Goal: Information Seeking & Learning: Learn about a topic

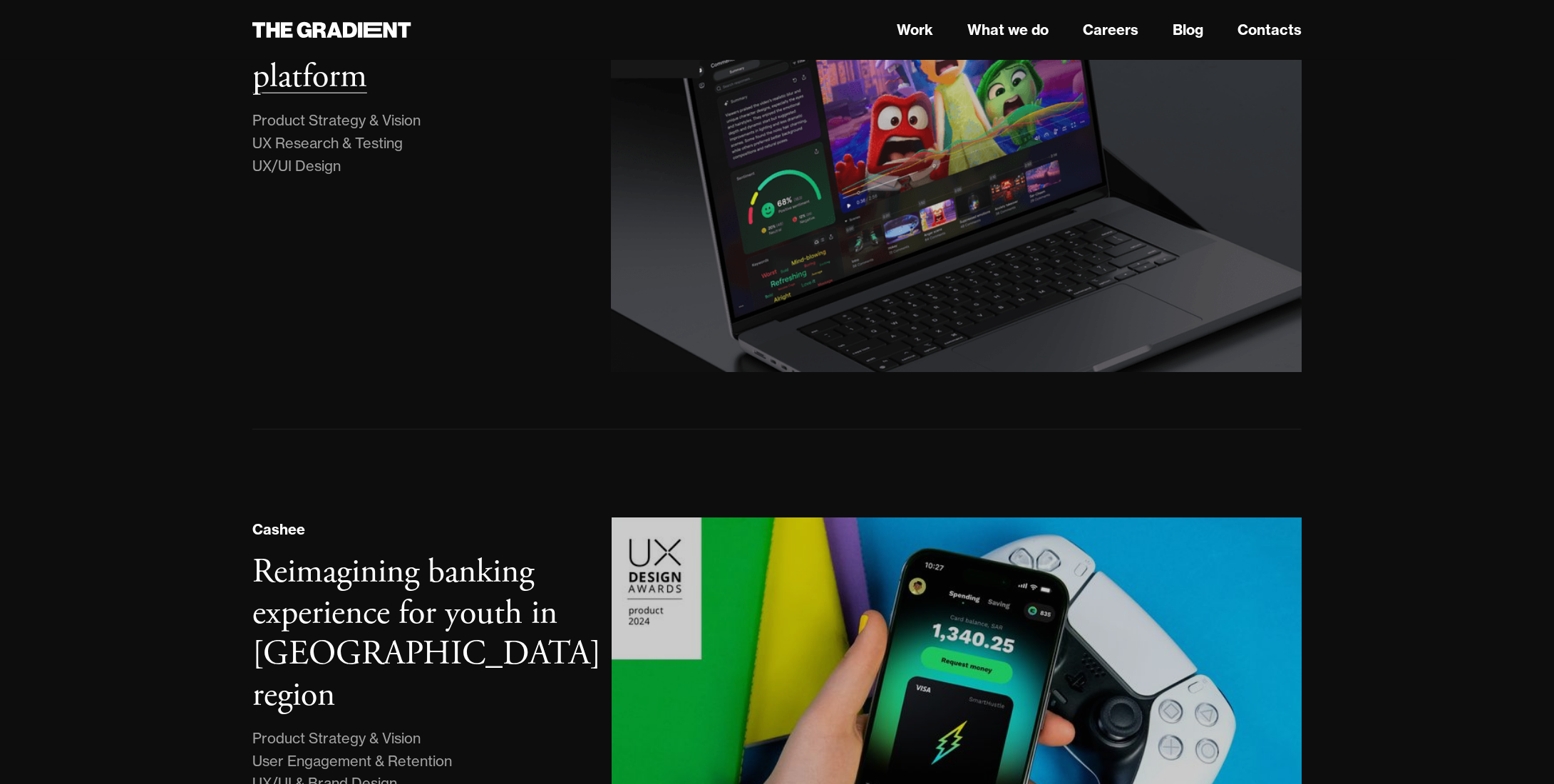
scroll to position [428, 0]
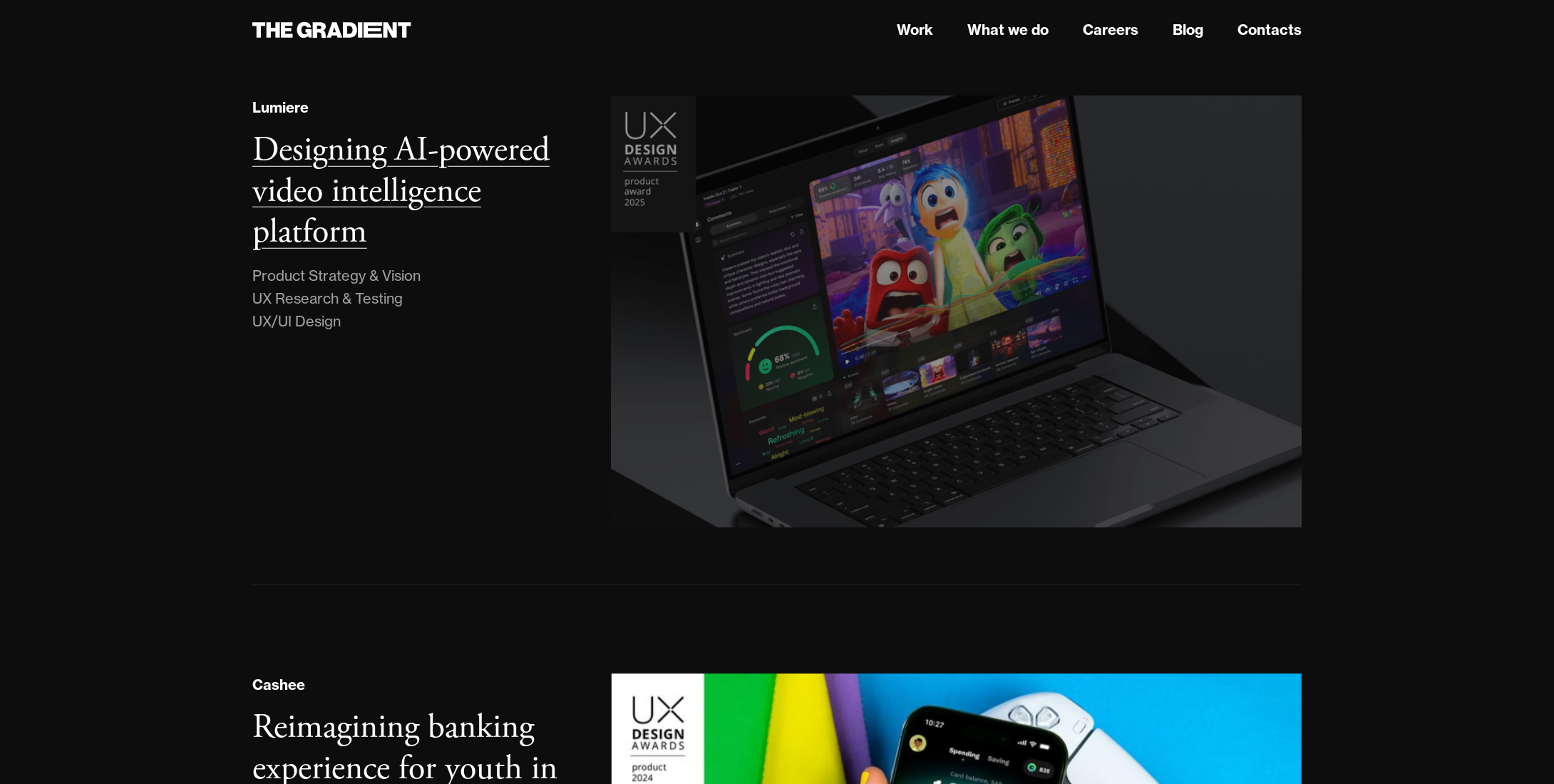
click at [361, 202] on h3 "Designing AI-powered video intelligence platform" at bounding box center [400, 190] width 297 height 125
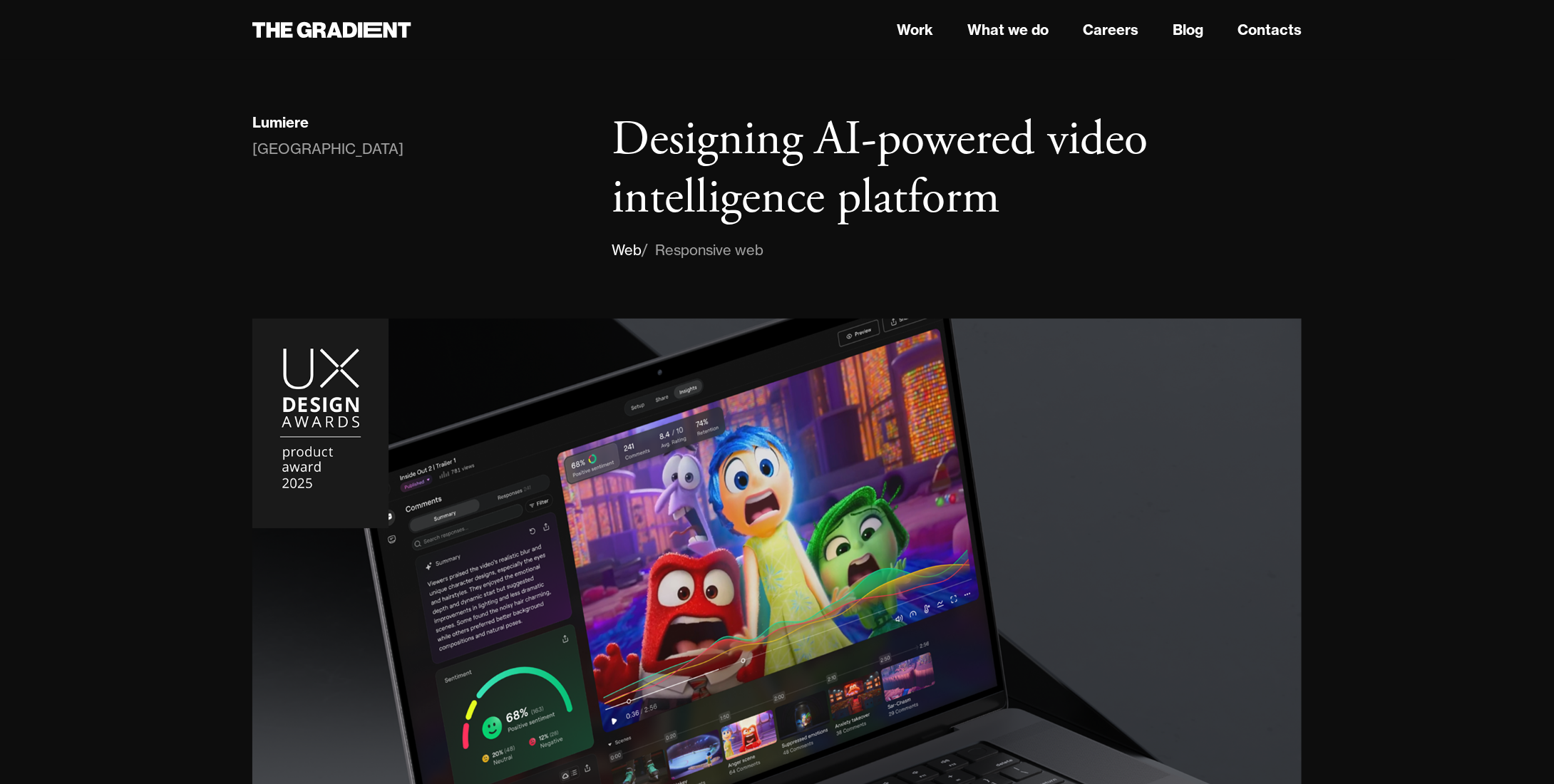
drag, startPoint x: 649, startPoint y: 250, endPoint x: 661, endPoint y: 250, distance: 12.0
click at [661, 250] on div "Web / Responsive web" at bounding box center [956, 250] width 690 height 23
click at [683, 250] on div "/ Responsive web" at bounding box center [702, 250] width 122 height 23
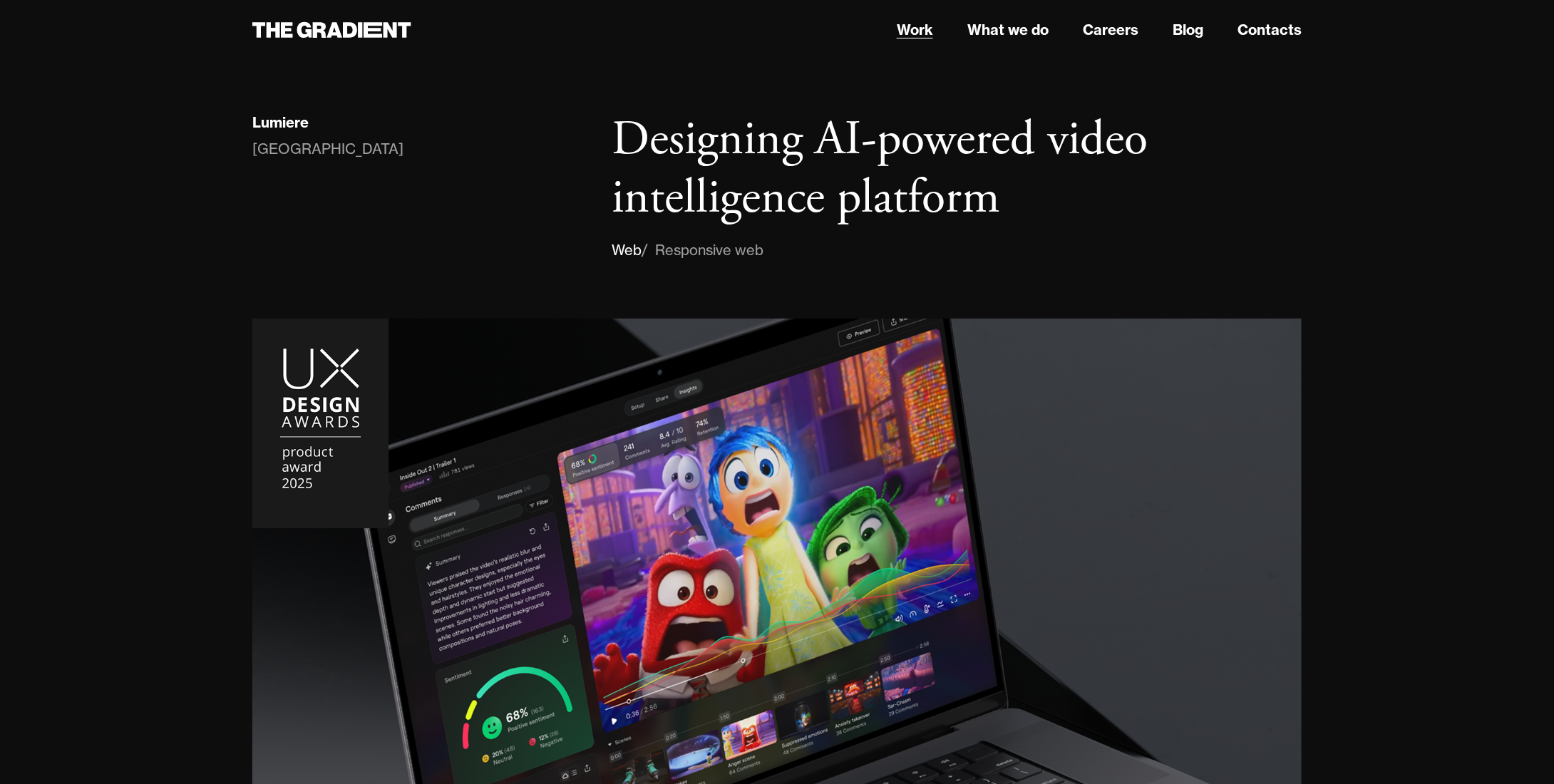
click at [928, 27] on link "Work" at bounding box center [915, 30] width 36 height 21
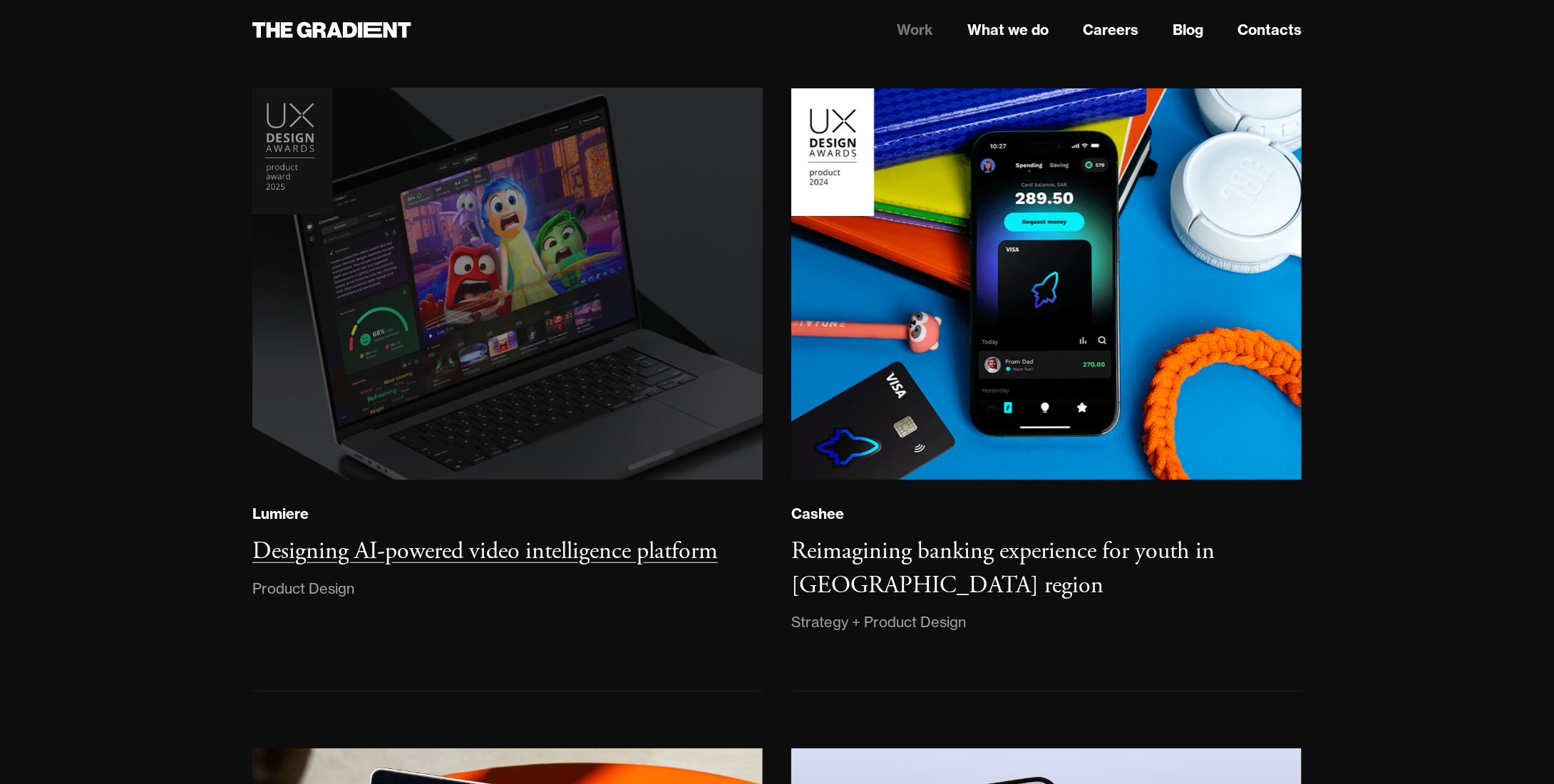
scroll to position [499, 0]
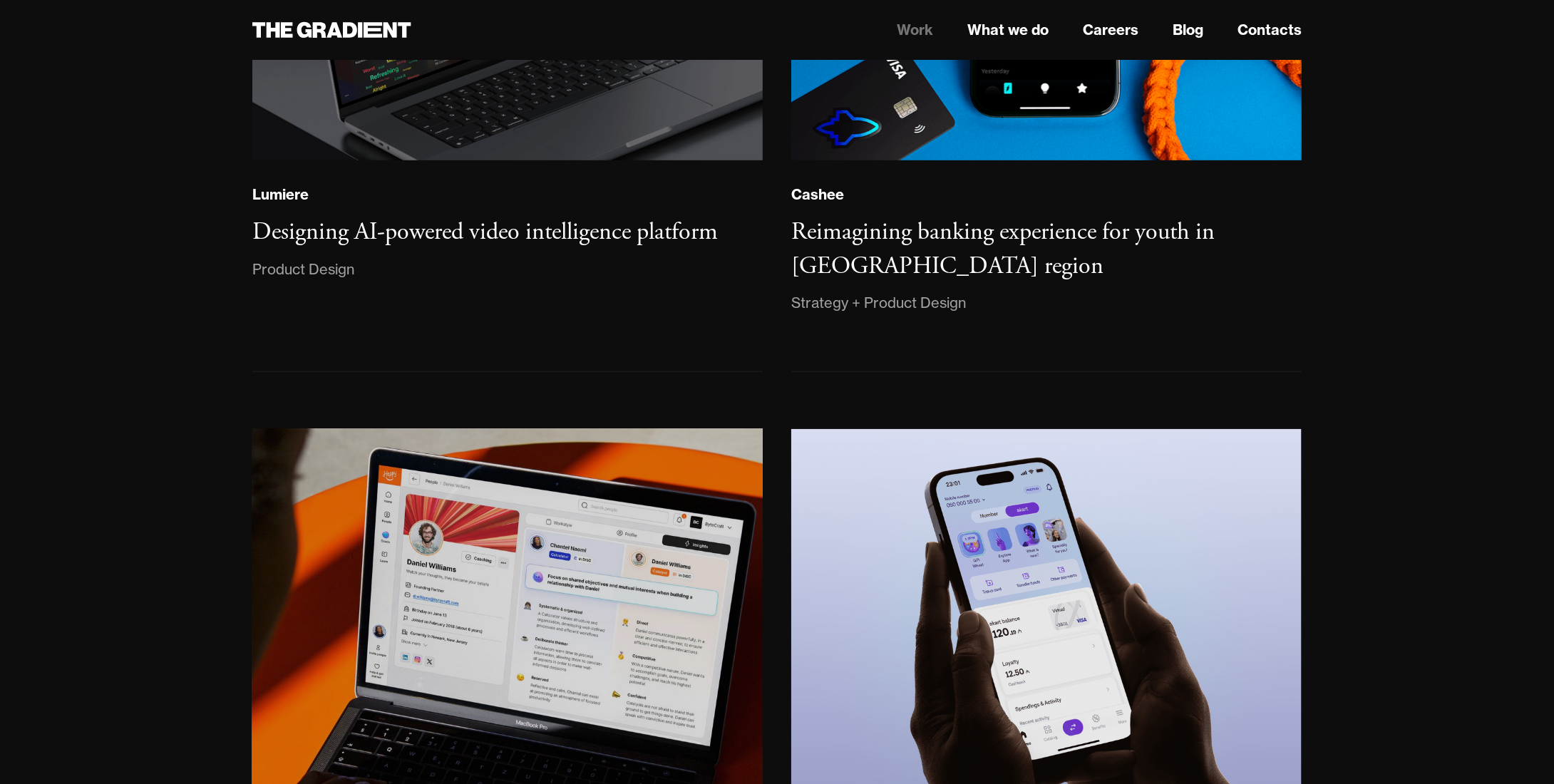
click at [598, 494] on img at bounding box center [508, 625] width 515 height 394
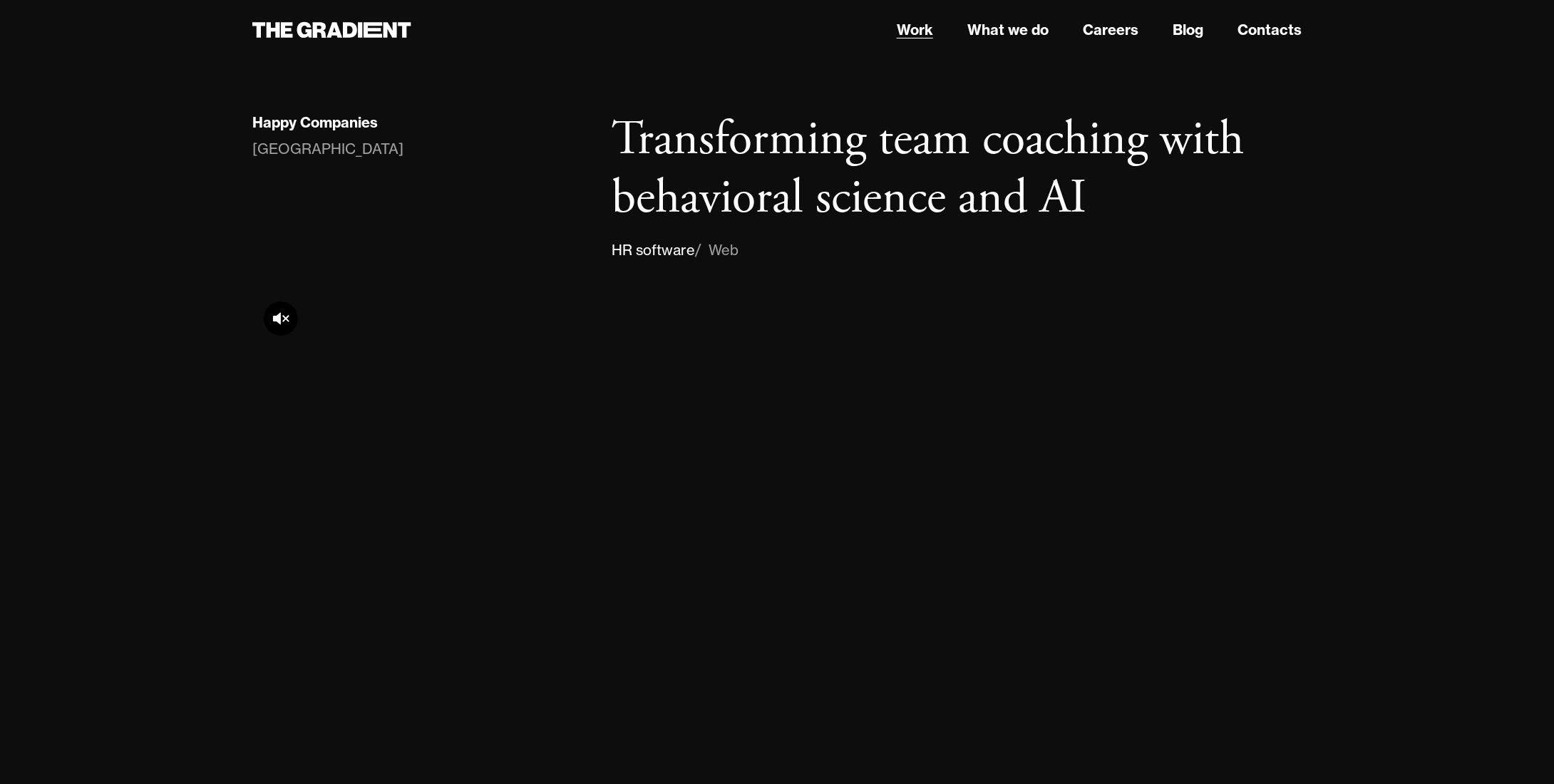
click at [930, 35] on link "Work" at bounding box center [915, 30] width 36 height 21
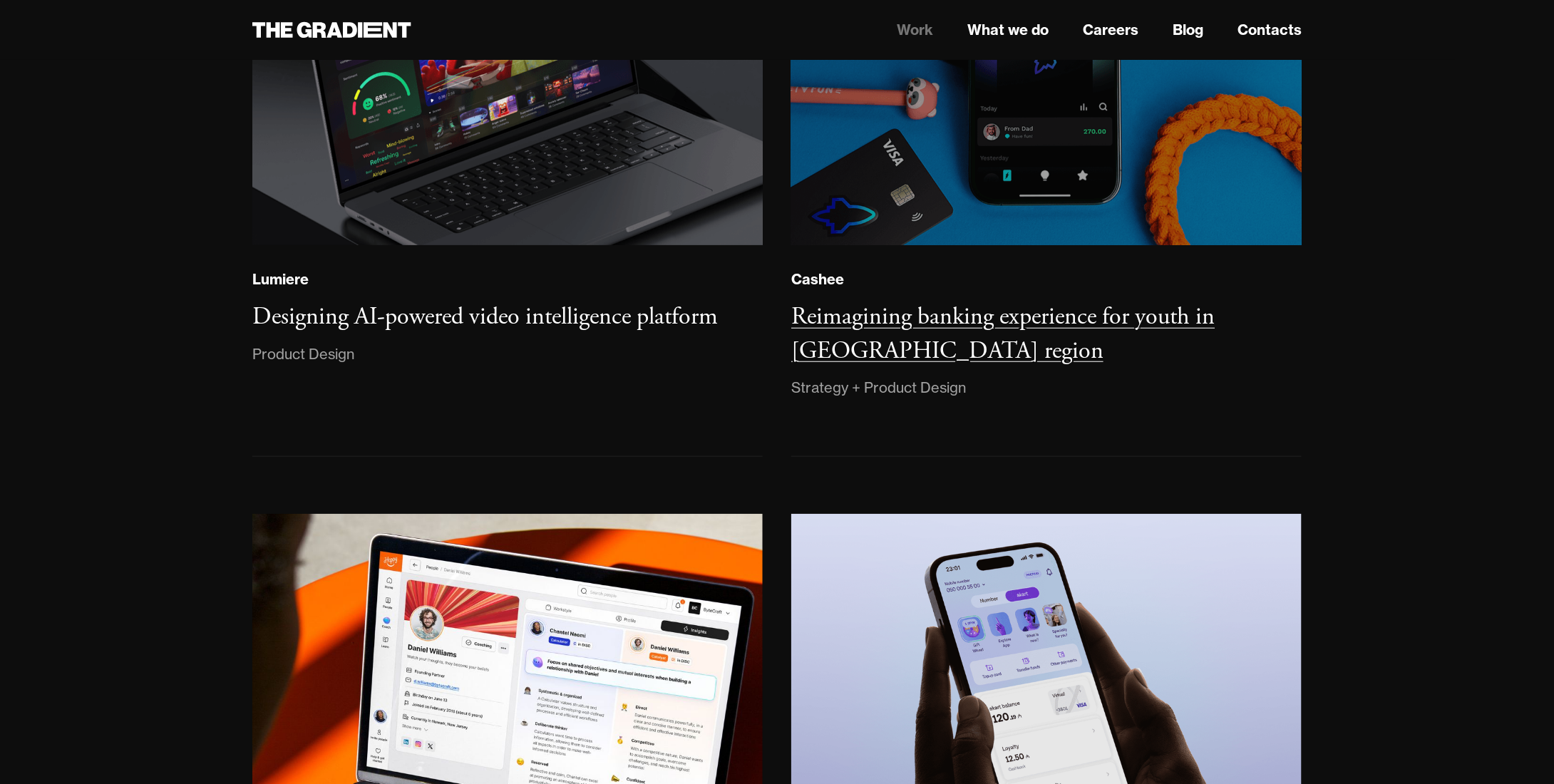
scroll to position [428, 0]
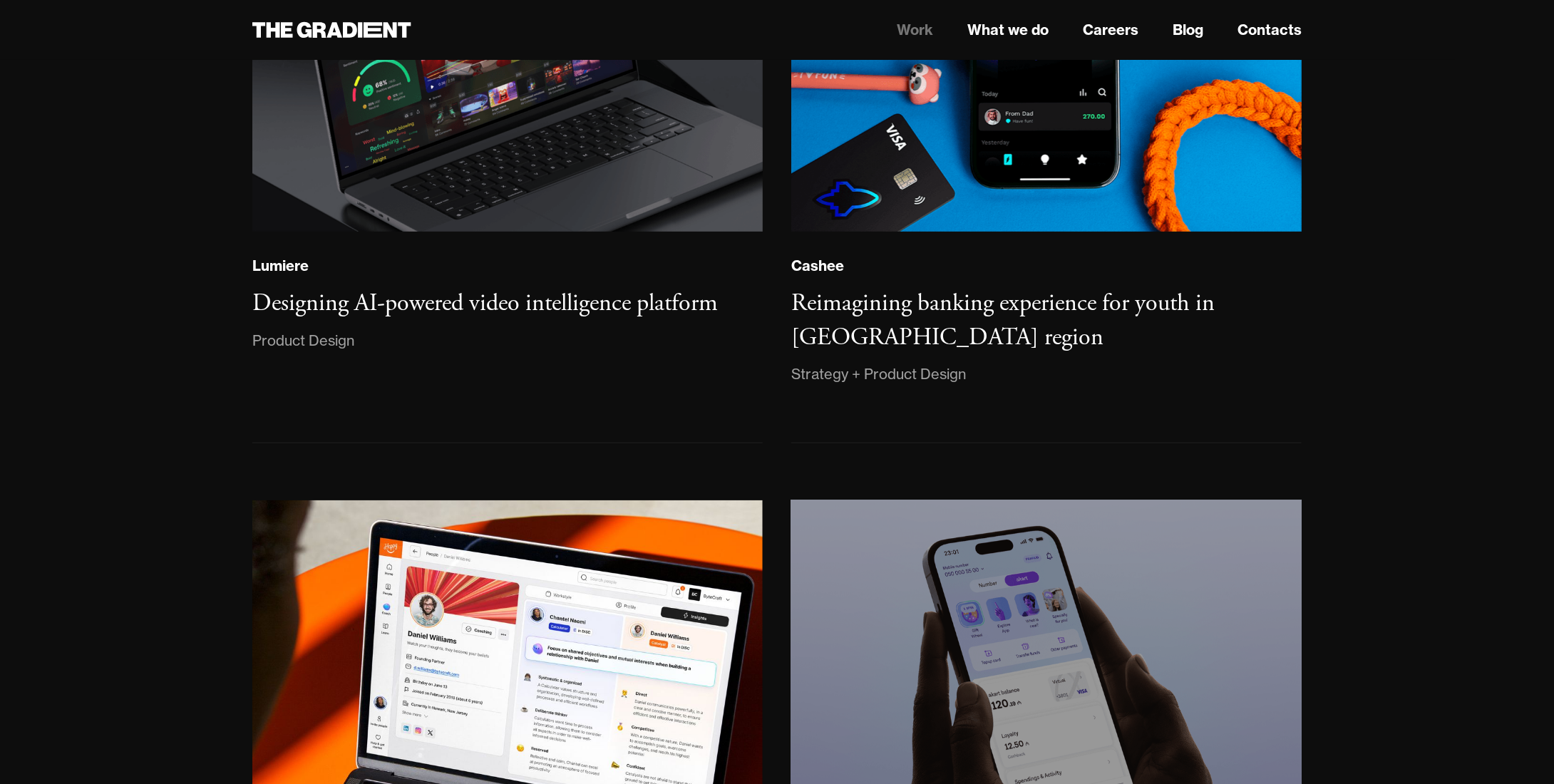
click at [941, 528] on img at bounding box center [1047, 696] width 520 height 399
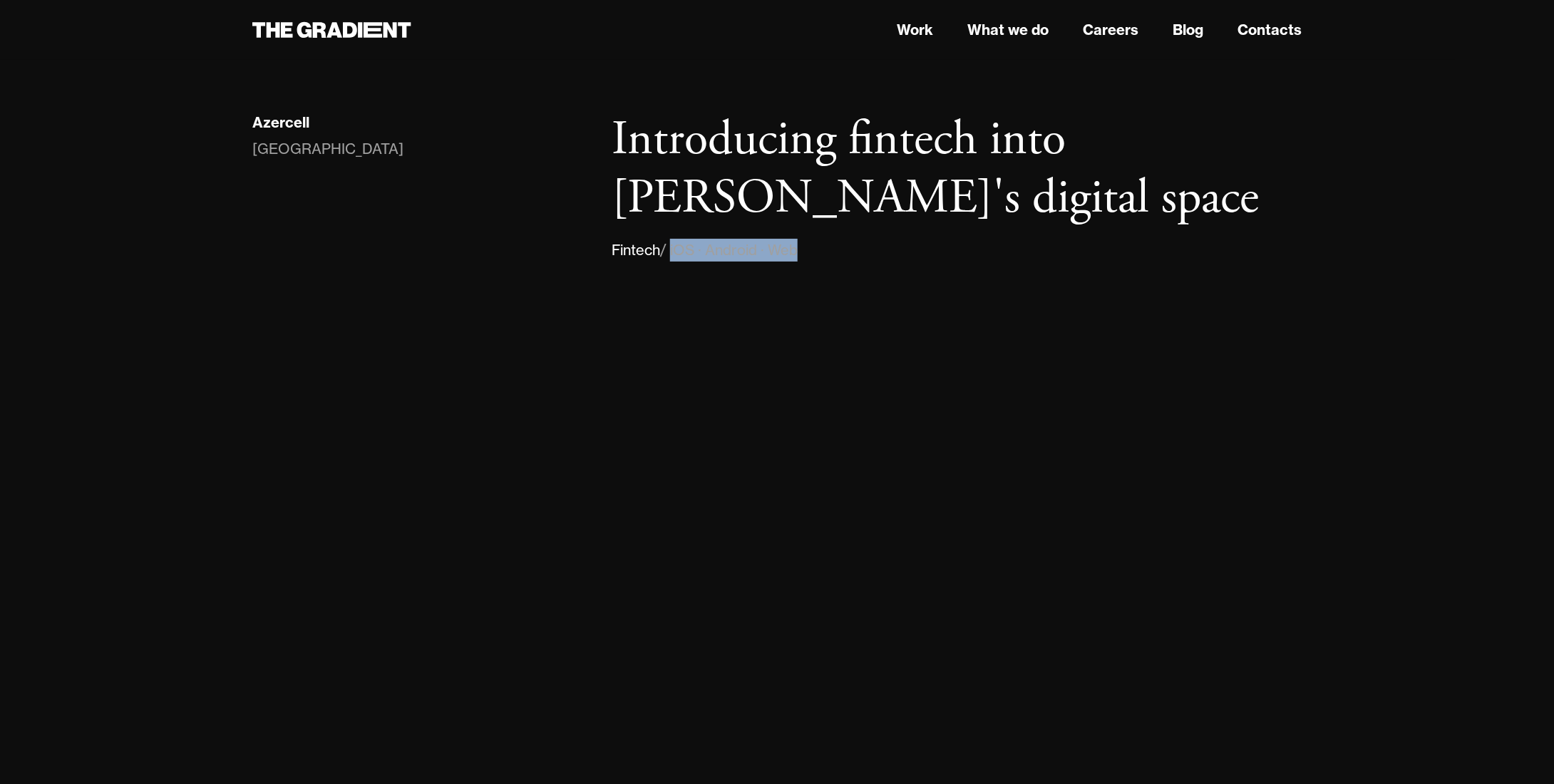
drag, startPoint x: 712, startPoint y: 256, endPoint x: 836, endPoint y: 249, distance: 124.2
click at [832, 249] on div "Fintech / iOS · Android · Web" at bounding box center [956, 250] width 690 height 23
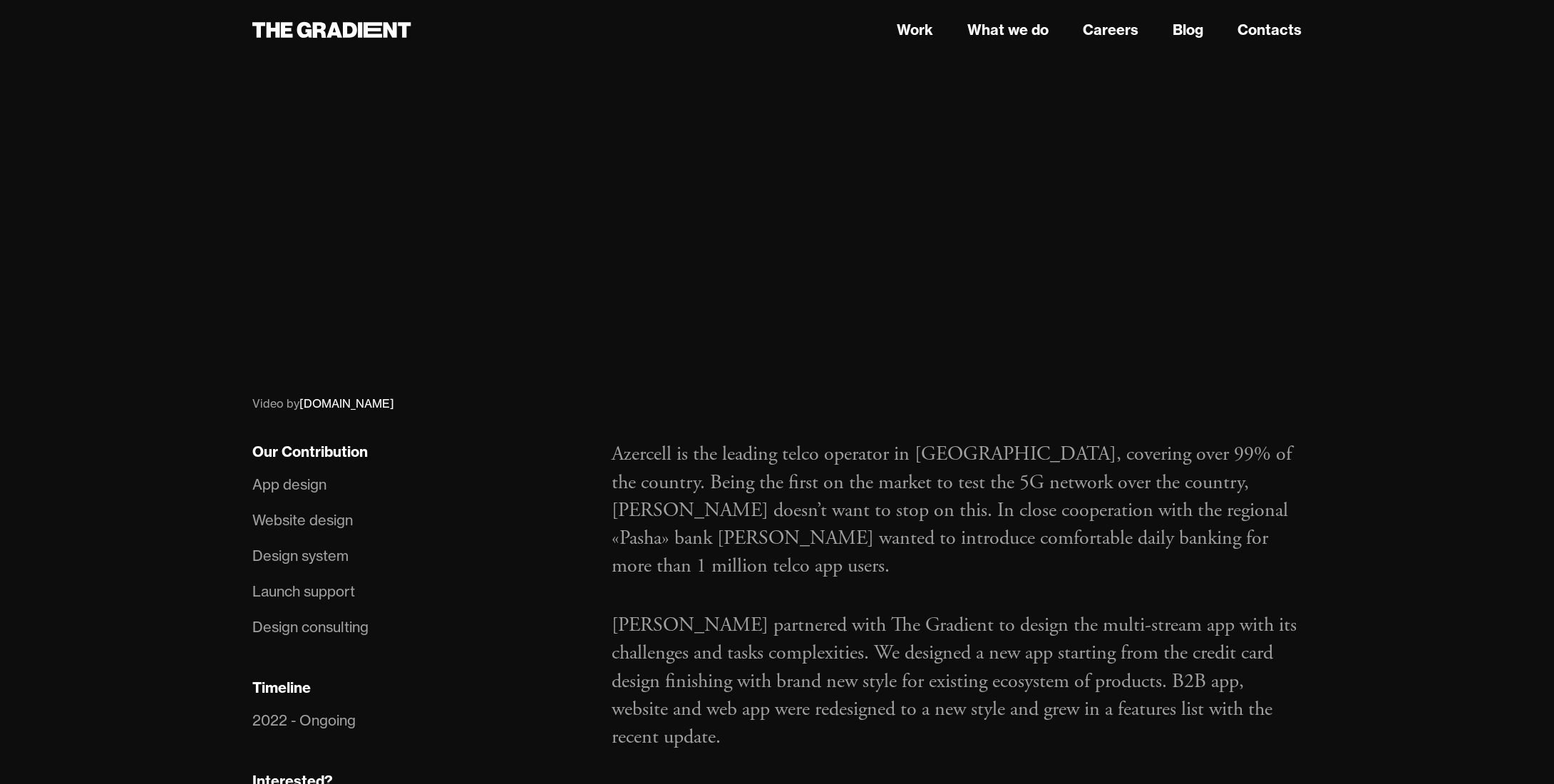
scroll to position [784, 0]
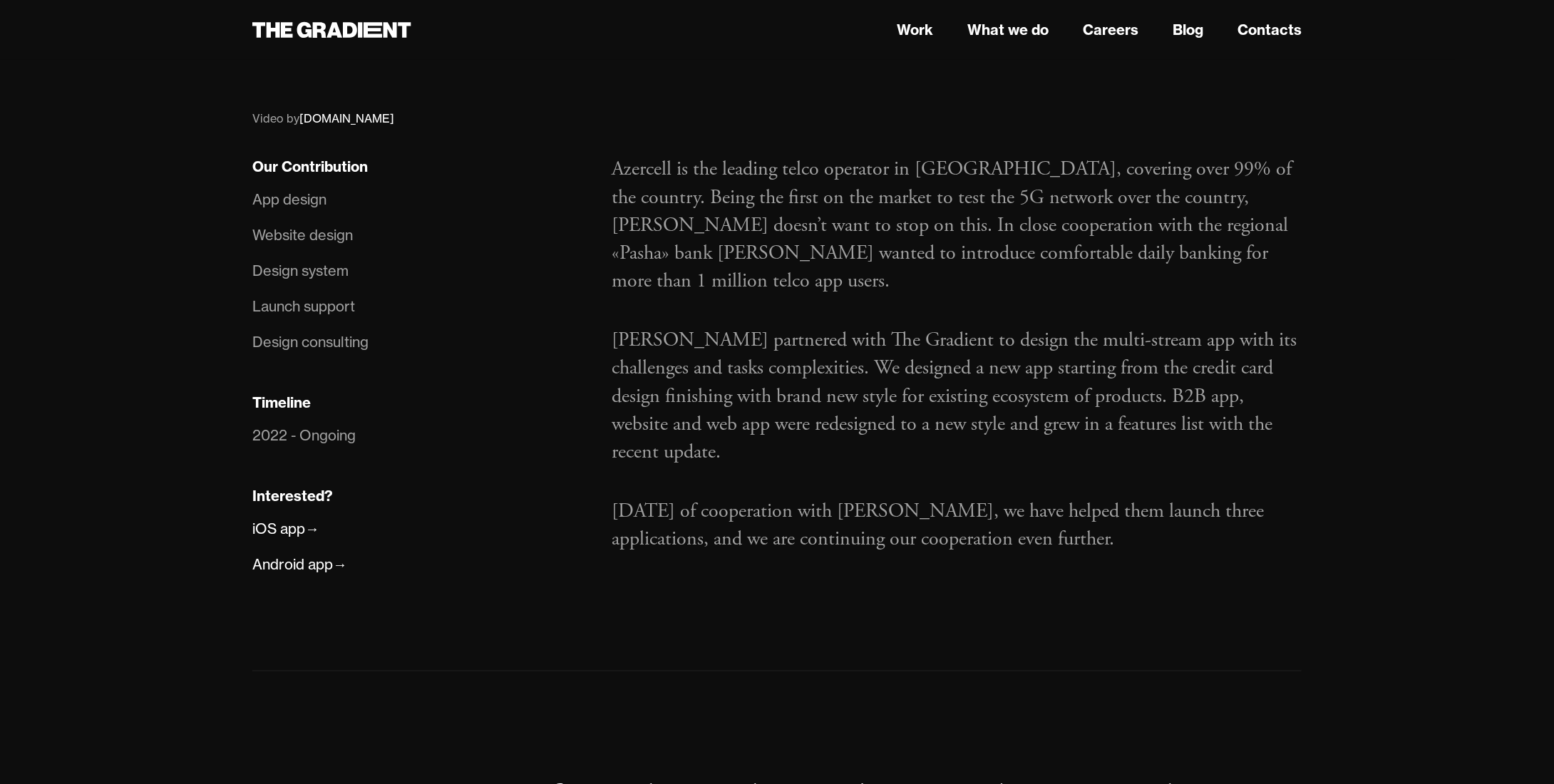
click at [1068, 497] on p "In two years of cooperation with Azercell, we have helped them launch three app…" at bounding box center [956, 525] width 690 height 56
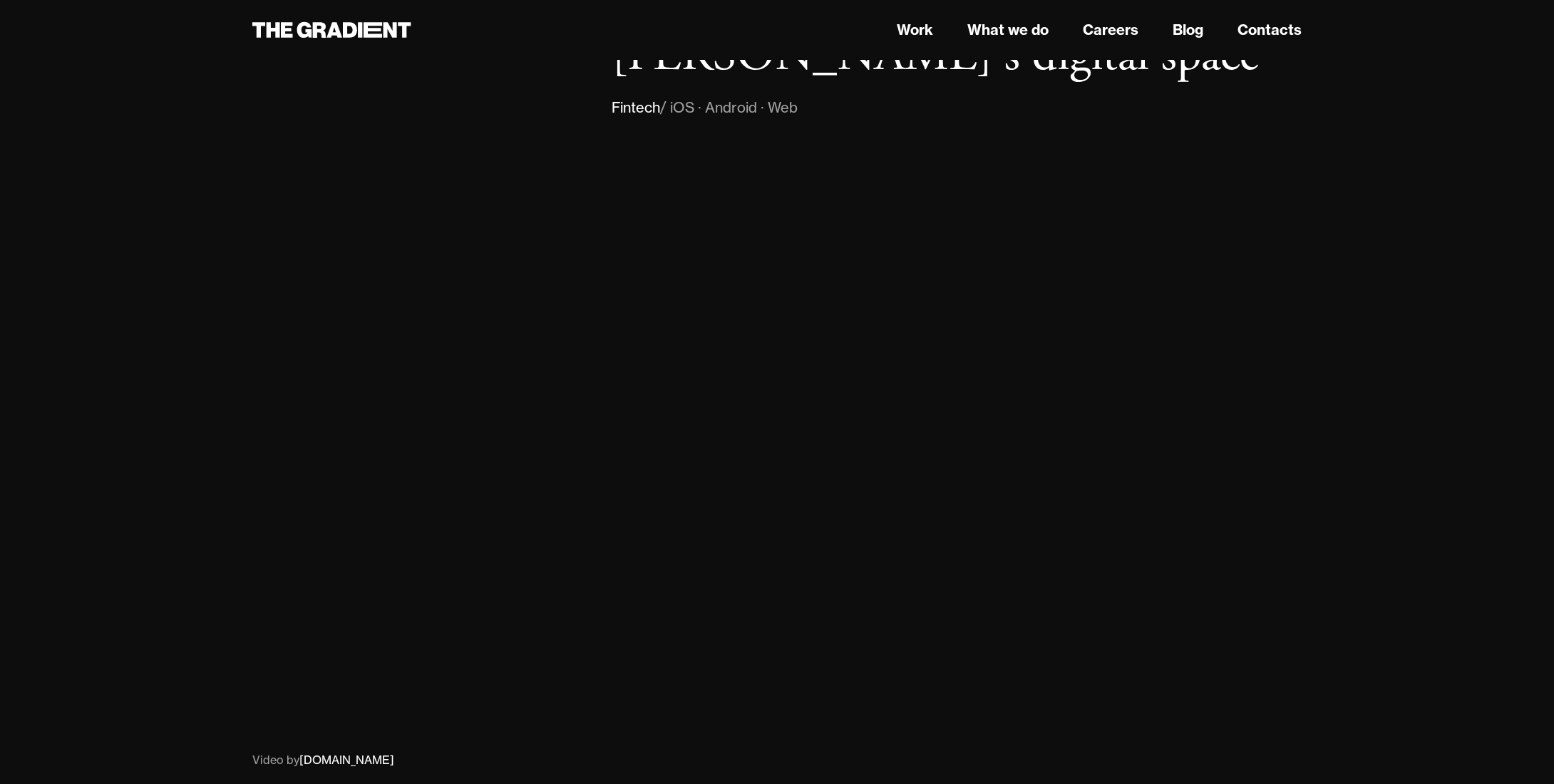
scroll to position [0, 0]
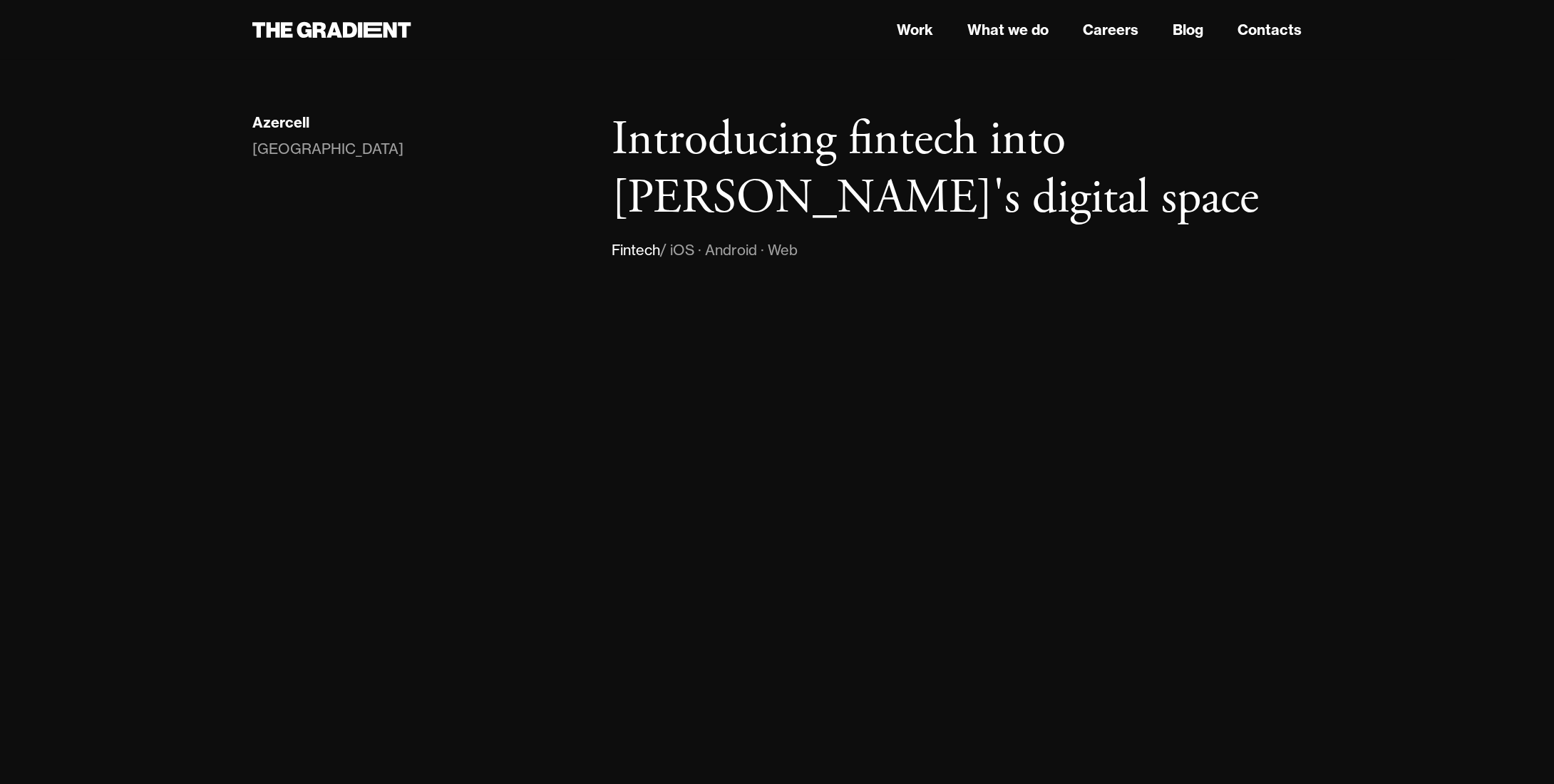
click at [937, 36] on nav "Work What we do Careers Blog Contacts" at bounding box center [956, 30] width 690 height 26
click at [927, 35] on link "Work" at bounding box center [915, 30] width 36 height 21
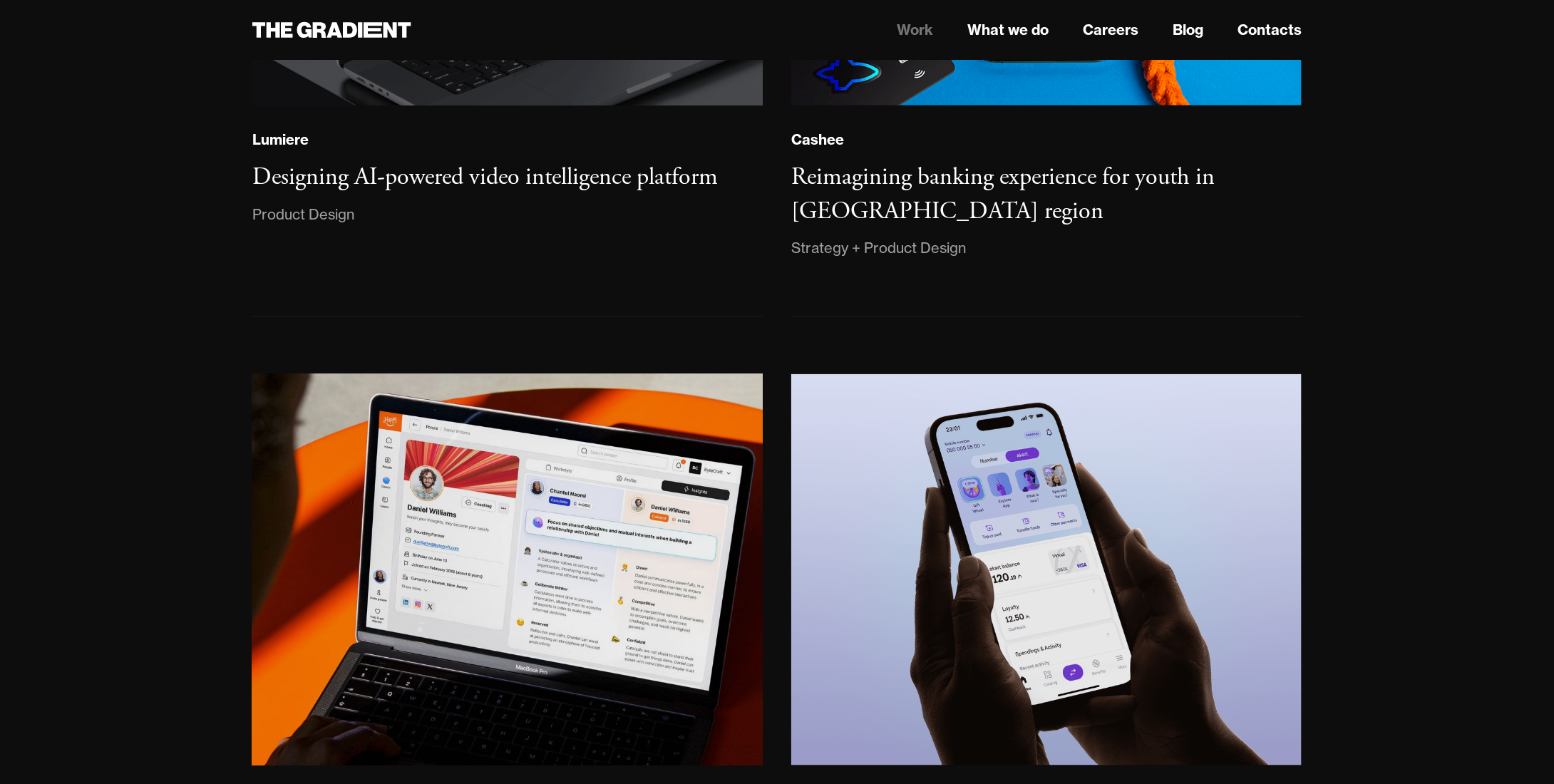
scroll to position [570, 0]
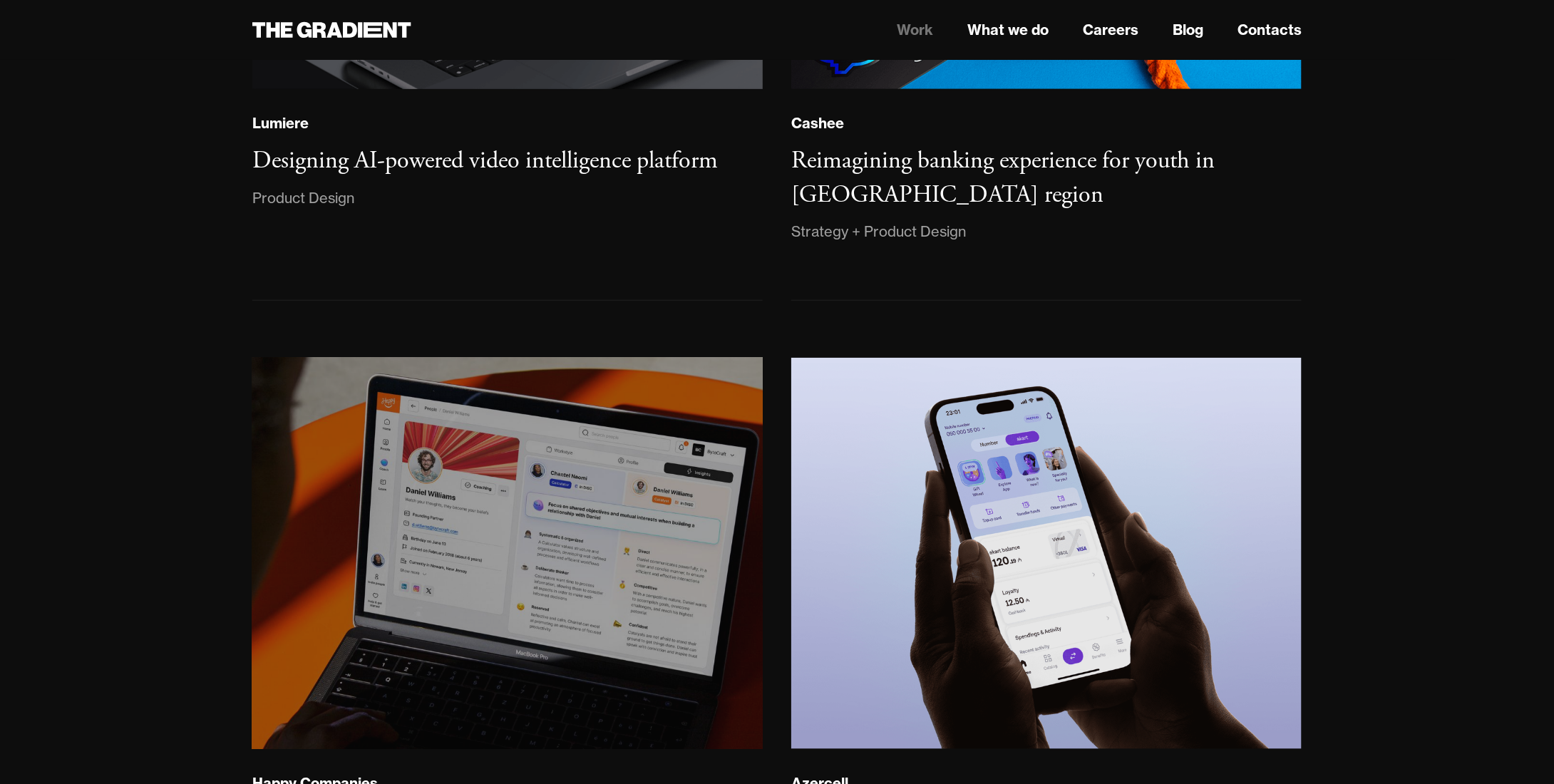
click at [550, 498] on img at bounding box center [508, 554] width 520 height 399
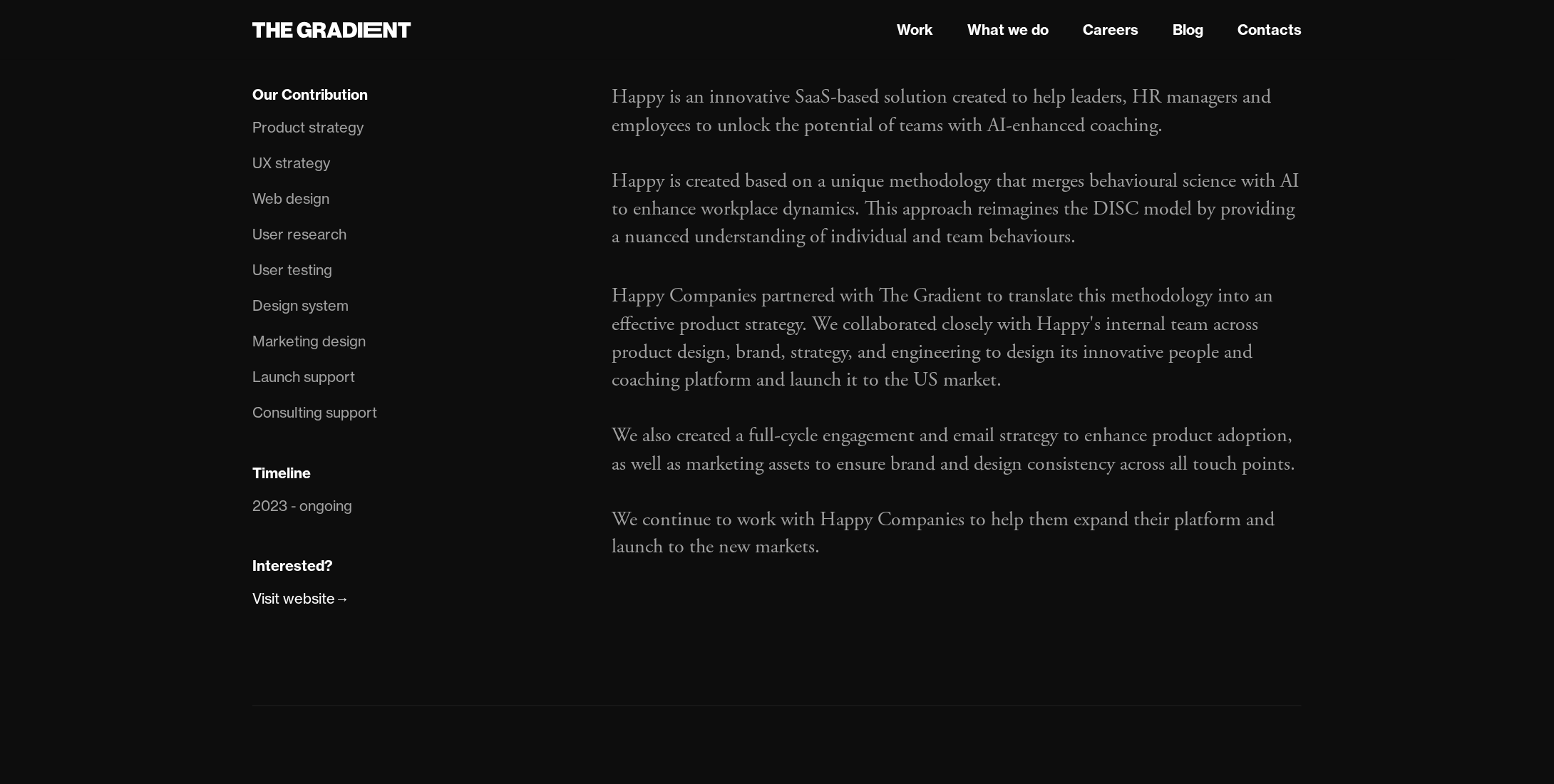
scroll to position [855, 0]
